Goal: Information Seeking & Learning: Learn about a topic

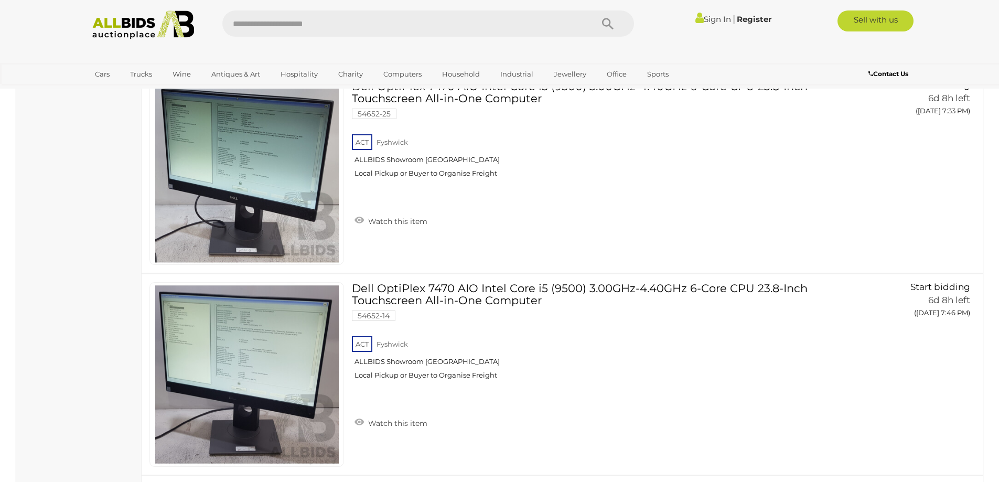
scroll to position [1361, 0]
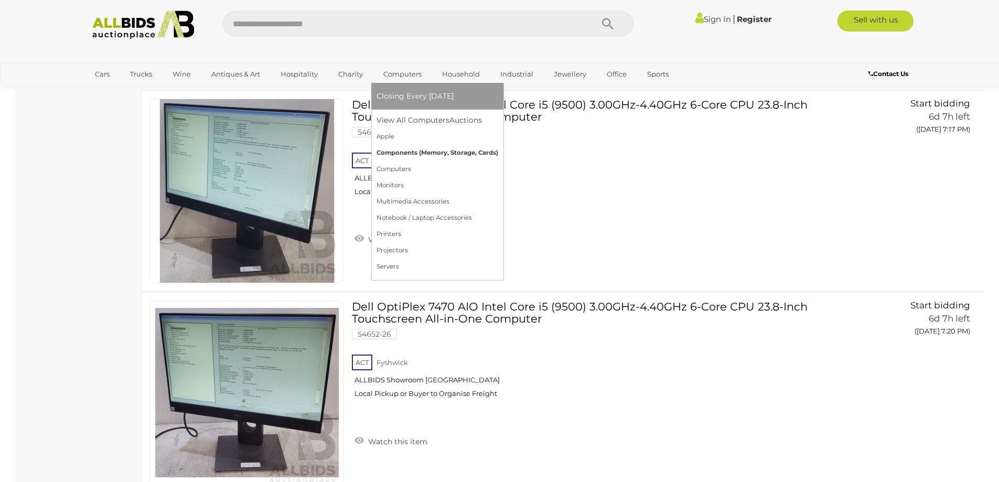
click at [415, 153] on link "Components (Memory, Storage, Cards)" at bounding box center [437, 153] width 122 height 16
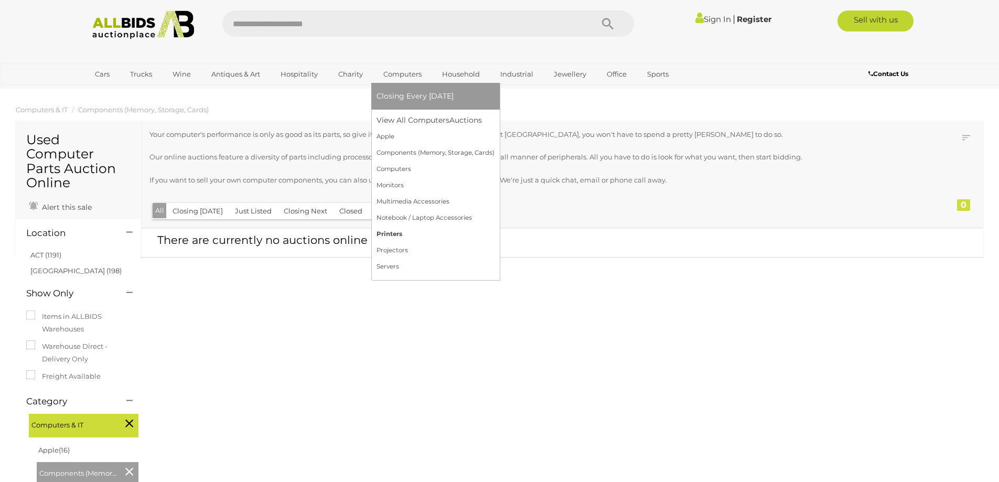
click at [387, 235] on link "Printers" at bounding box center [435, 234] width 118 height 16
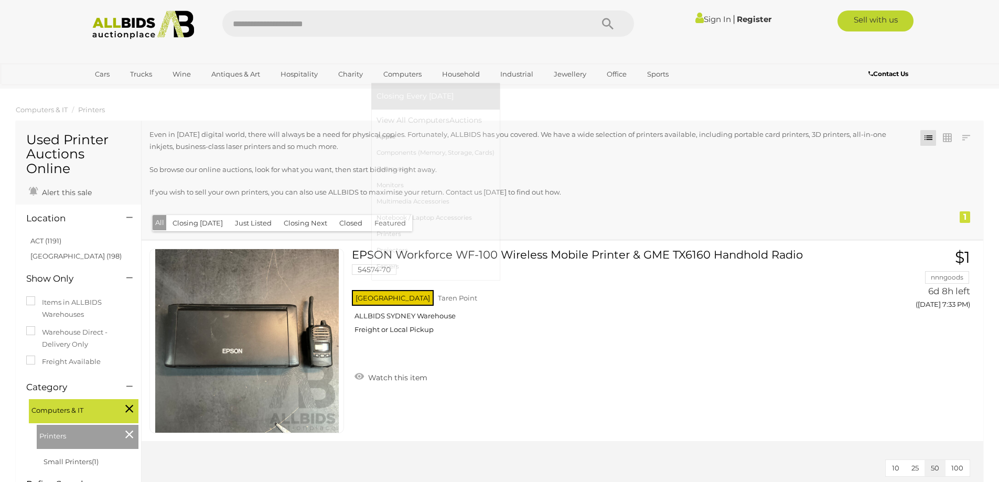
click at [450, 140] on link "Apple" at bounding box center [435, 136] width 118 height 16
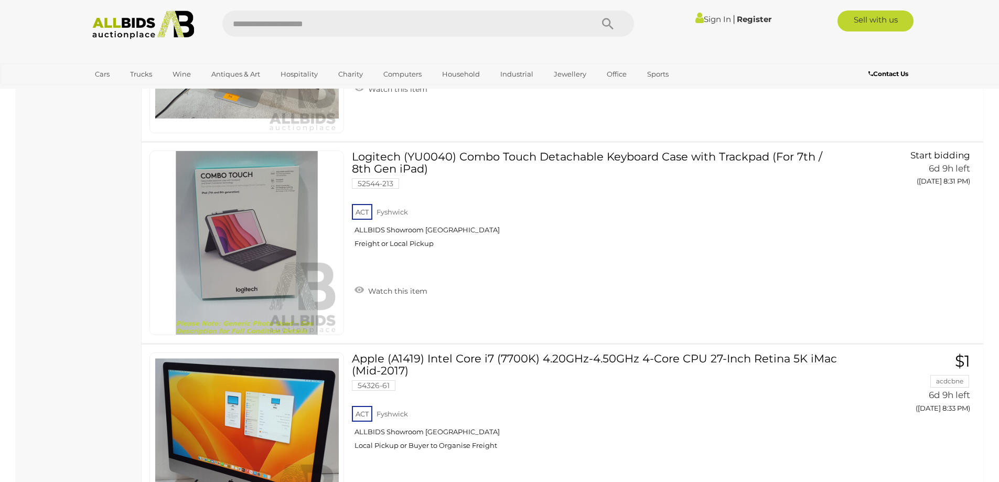
scroll to position [1875, 0]
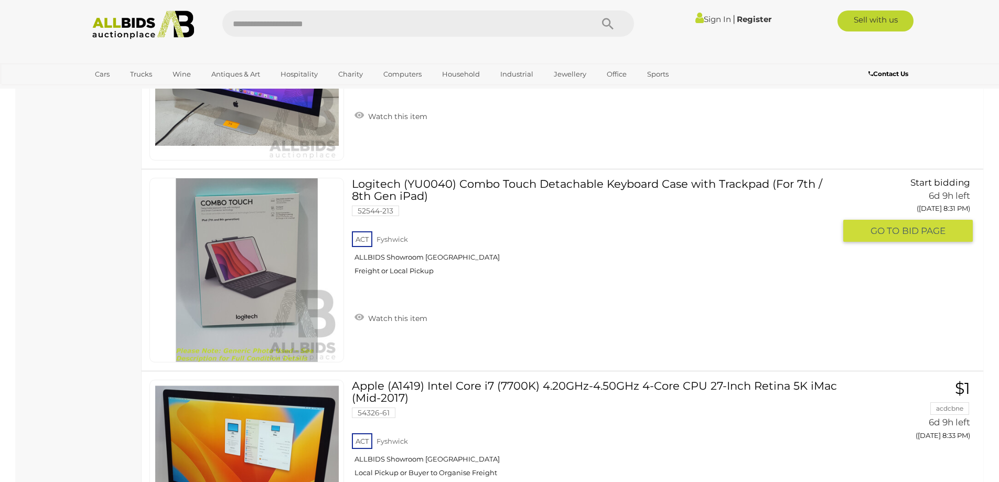
click at [227, 273] on img at bounding box center [246, 269] width 183 height 183
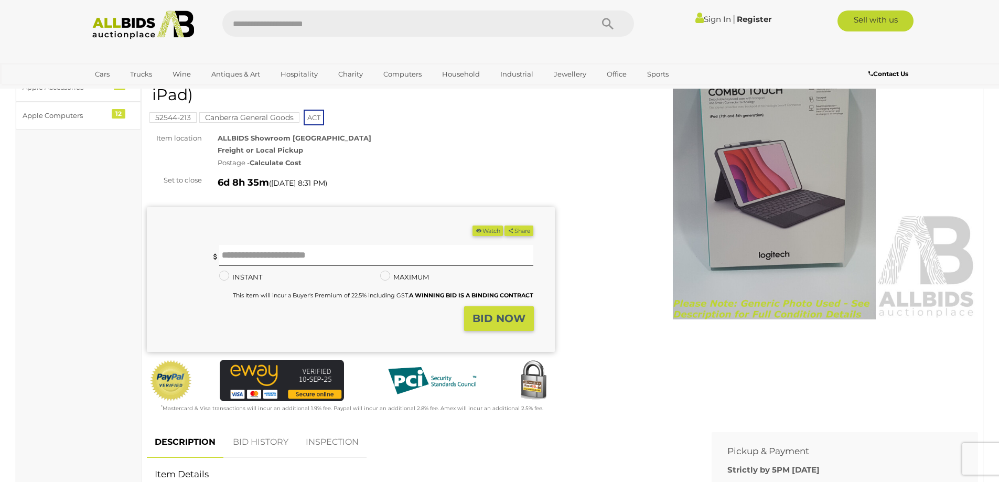
scroll to position [52, 0]
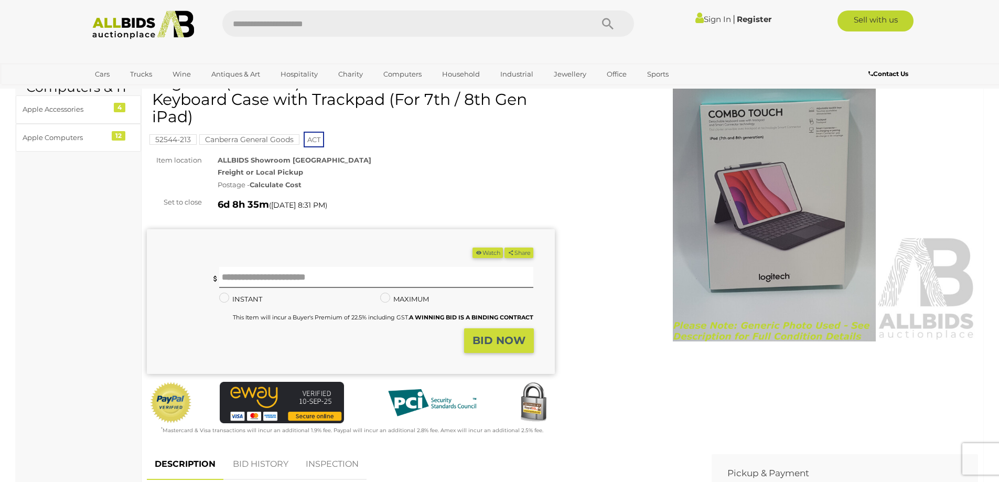
click at [709, 241] on img at bounding box center [774, 210] width 408 height 263
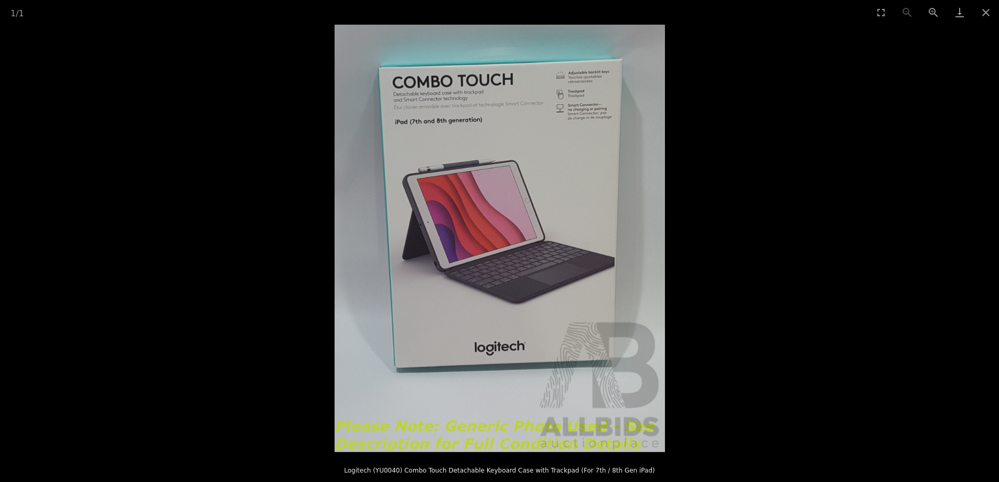
click at [469, 244] on img at bounding box center [499, 238] width 330 height 427
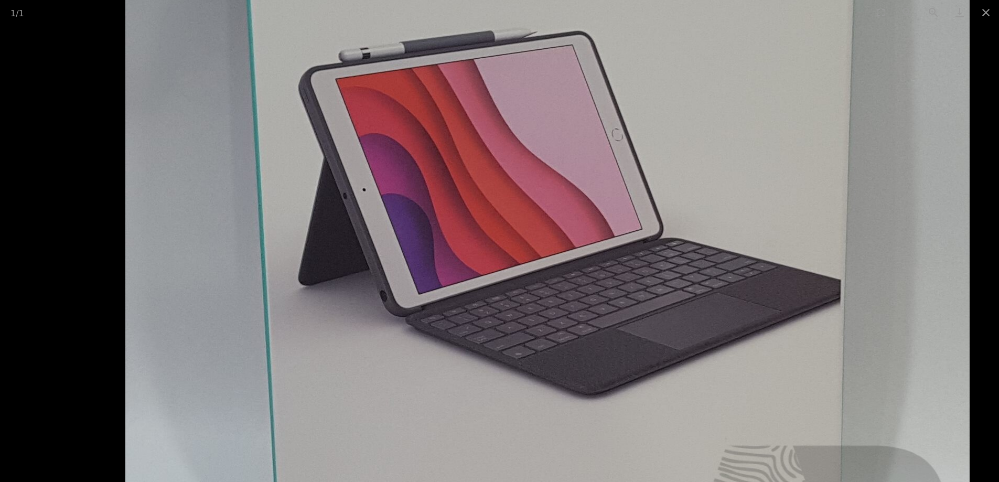
click at [468, 249] on img at bounding box center [547, 231] width 844 height 1092
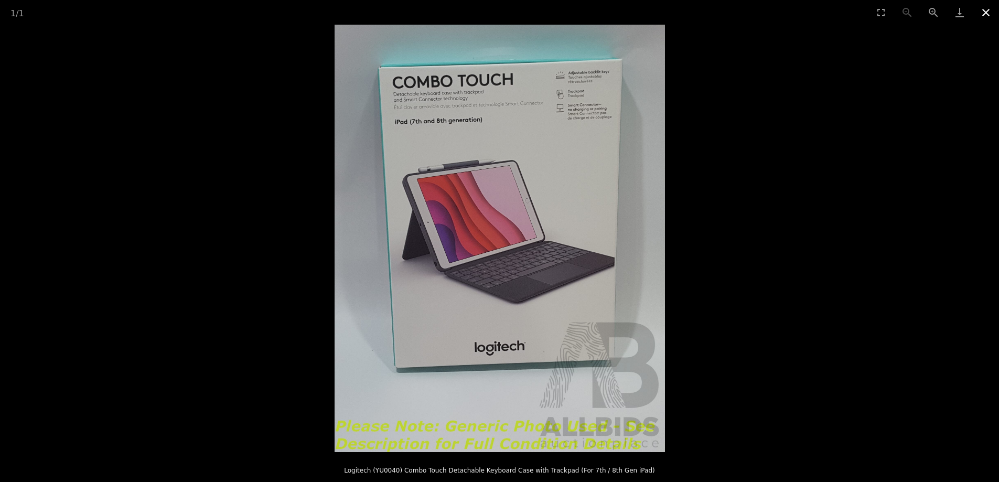
click at [993, 12] on button "Close gallery" at bounding box center [985, 12] width 26 height 25
